Goal: Find contact information: Find contact information

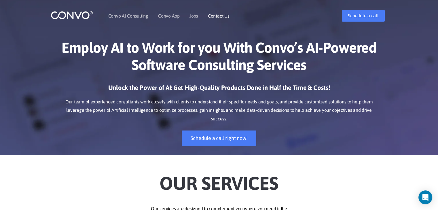
click at [218, 18] on li "Contact Us" at bounding box center [219, 15] width 22 height 25
click at [217, 16] on link "Contact Us" at bounding box center [219, 16] width 22 height 5
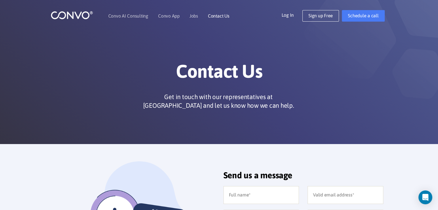
click at [214, 17] on link "Contact Us" at bounding box center [219, 16] width 22 height 5
